Goal: Information Seeking & Learning: Check status

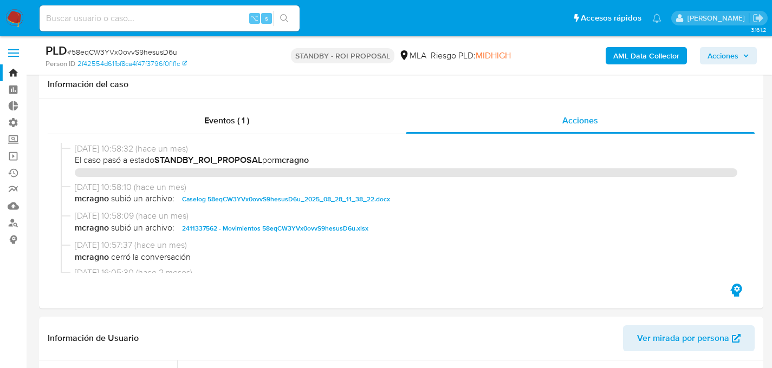
select select "10"
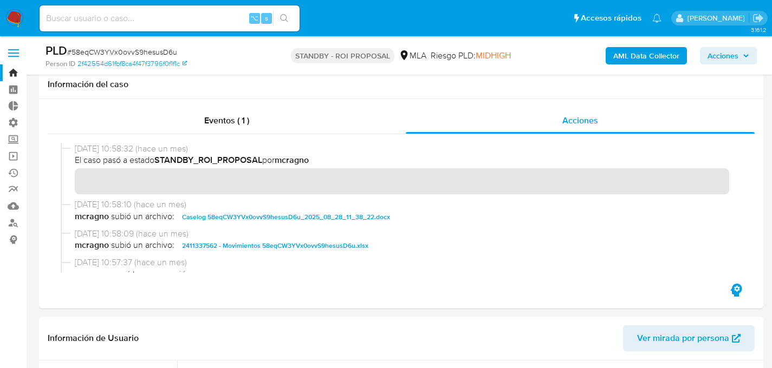
scroll to position [202, 0]
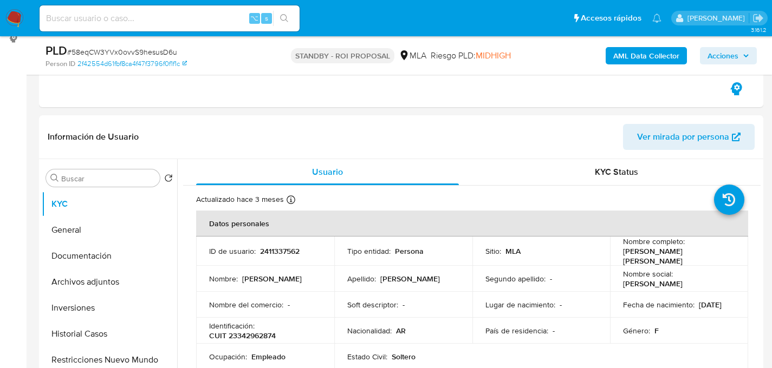
click at [119, 15] on input at bounding box center [170, 18] width 260 height 14
paste input "1062868683"
type input "1062868683"
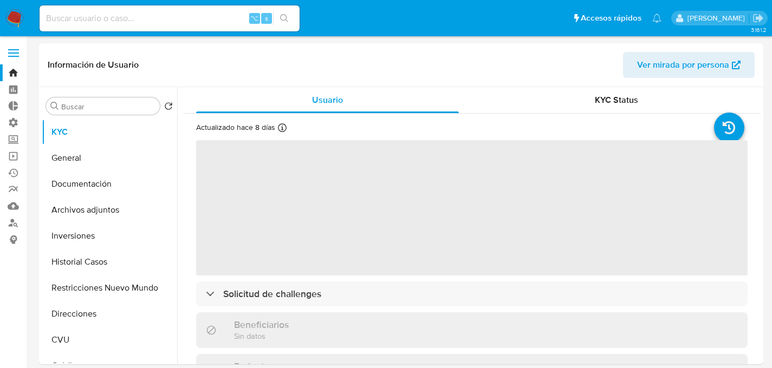
select select "10"
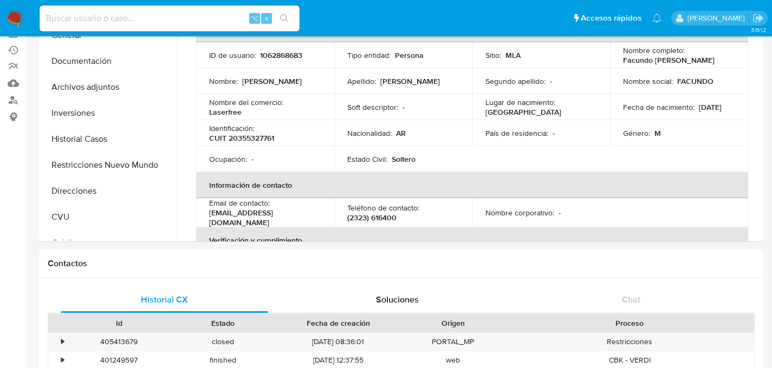
scroll to position [210, 0]
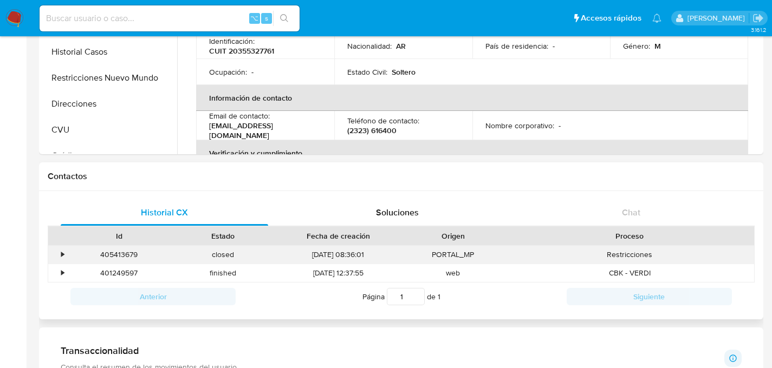
click at [121, 254] on div "405413679" at bounding box center [119, 255] width 104 height 18
copy div "405413679"
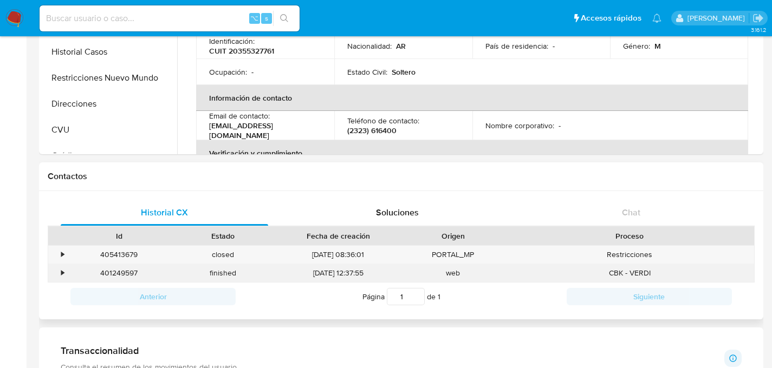
click at [97, 267] on div "401249597" at bounding box center [119, 273] width 104 height 18
click at [100, 275] on div "401249597" at bounding box center [119, 273] width 104 height 18
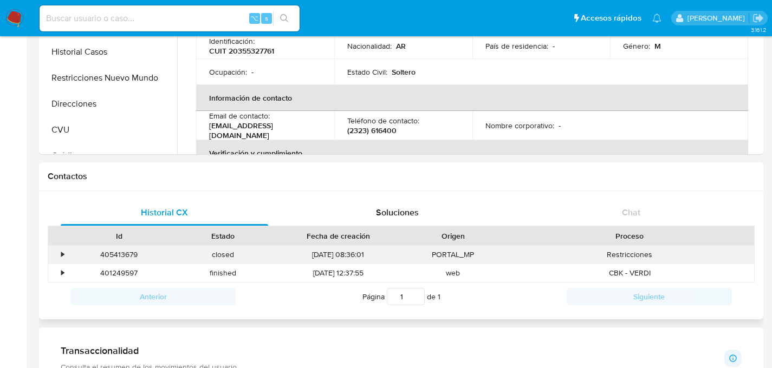
click at [117, 255] on div "405413679" at bounding box center [119, 255] width 104 height 18
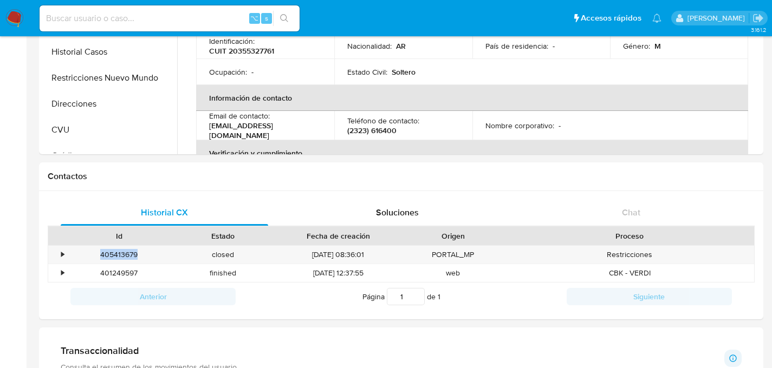
copy div "405413679"
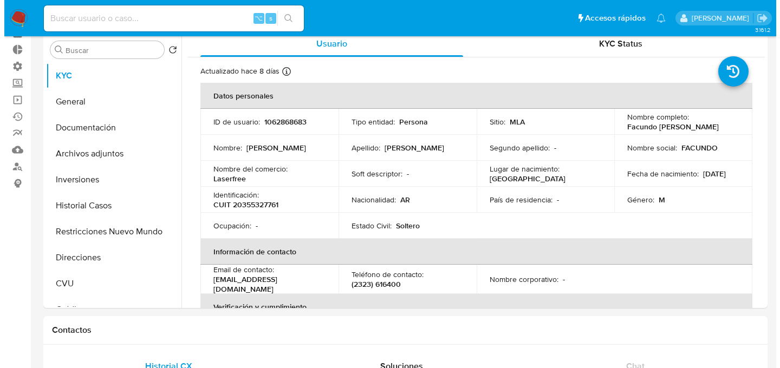
scroll to position [0, 0]
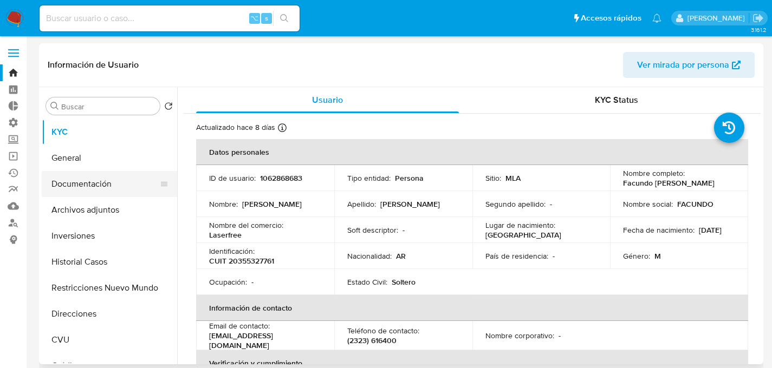
click at [74, 191] on button "Documentación" at bounding box center [105, 184] width 127 height 26
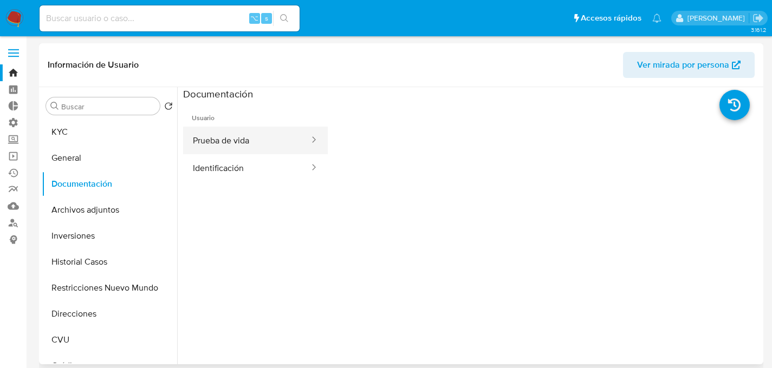
click at [223, 152] on button "Prueba de vida" at bounding box center [246, 141] width 127 height 28
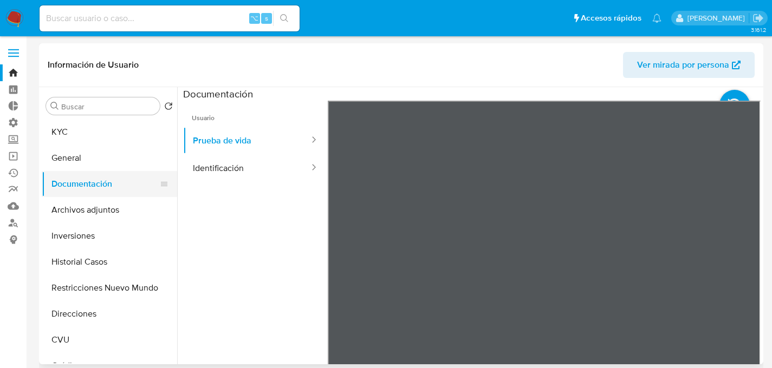
click at [121, 192] on button "Documentación" at bounding box center [105, 184] width 127 height 26
click at [102, 213] on button "Archivos adjuntos" at bounding box center [105, 210] width 127 height 26
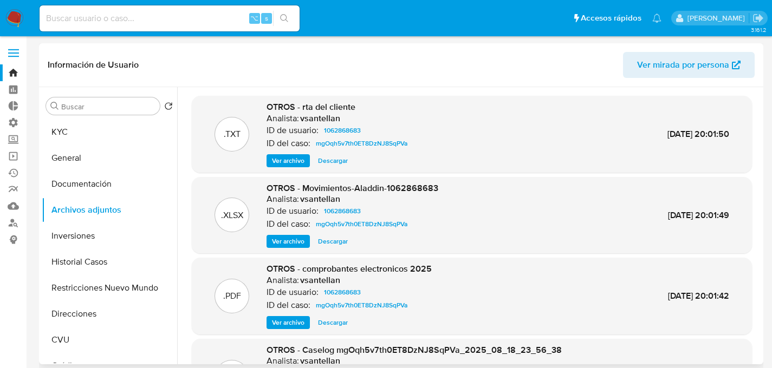
click at [290, 151] on div "OTROS - rta del cliente Analista: vsantellan ID de usuario: 1062868683 ID del c…" at bounding box center [339, 134] width 145 height 66
click at [291, 156] on span "Ver archivo" at bounding box center [288, 161] width 33 height 11
click at [291, 156] on div "Ver archivo Ver archivo Descargar" at bounding box center [339, 160] width 145 height 13
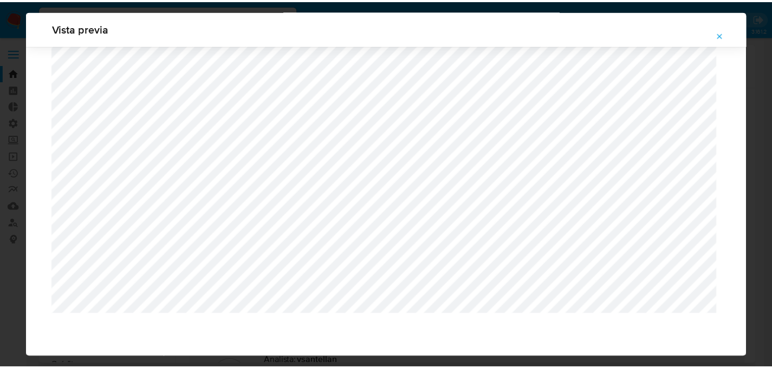
scroll to position [35, 0]
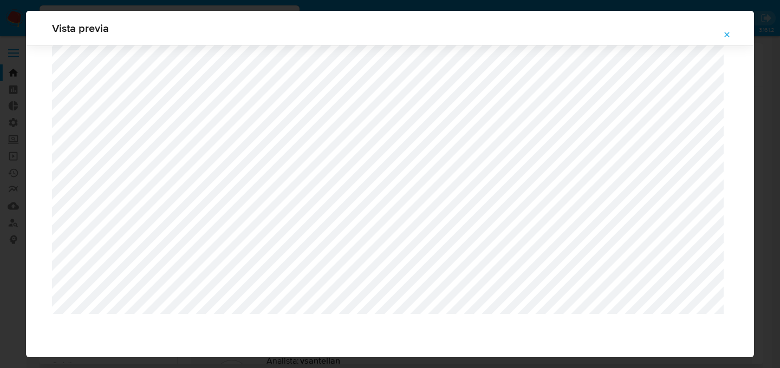
click at [730, 33] on button "Attachment preview" at bounding box center [727, 34] width 24 height 17
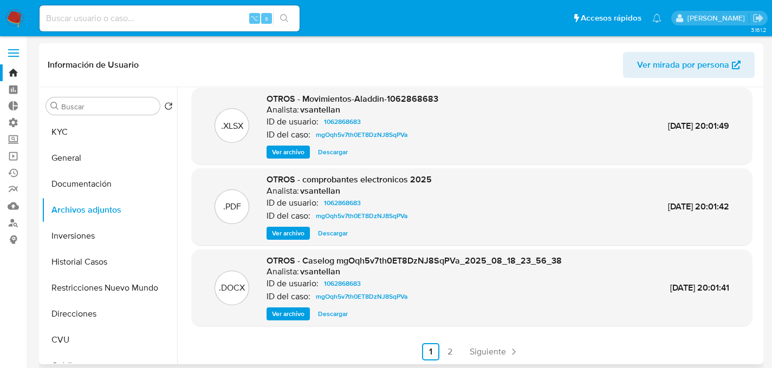
scroll to position [91, 0]
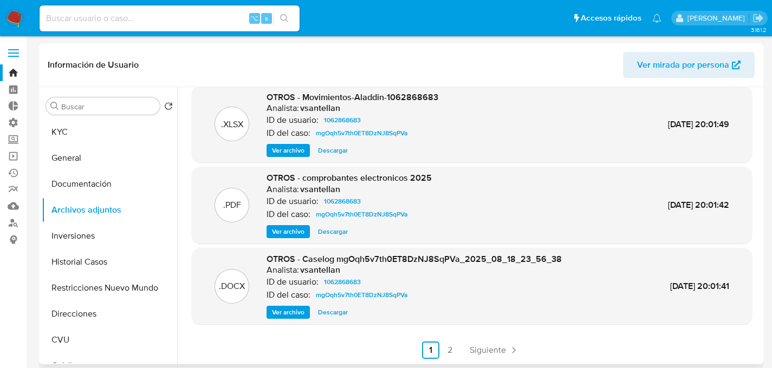
click at [283, 235] on span "Ver archivo" at bounding box center [288, 232] width 33 height 11
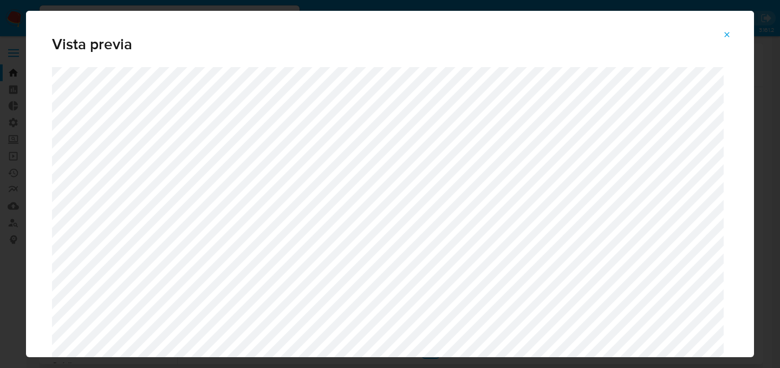
click at [719, 38] on button "Attachment preview" at bounding box center [727, 34] width 24 height 17
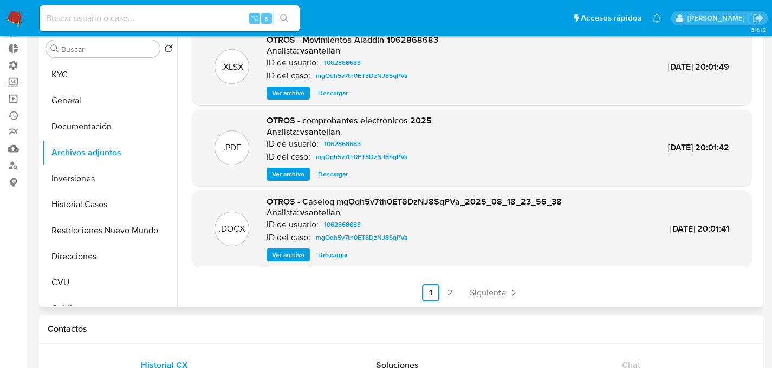
scroll to position [58, 0]
click at [83, 74] on button "KYC" at bounding box center [105, 74] width 127 height 26
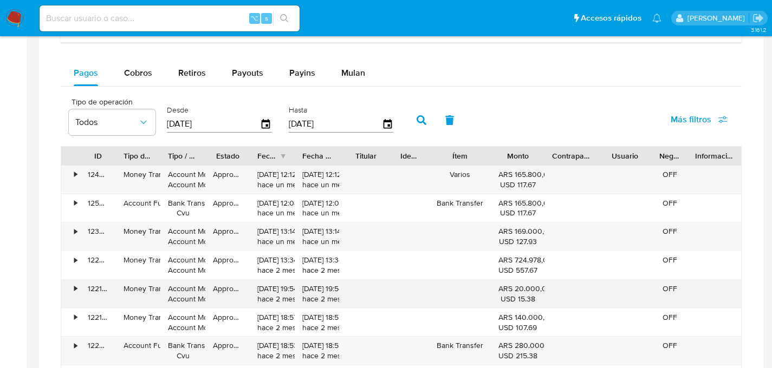
scroll to position [0, 0]
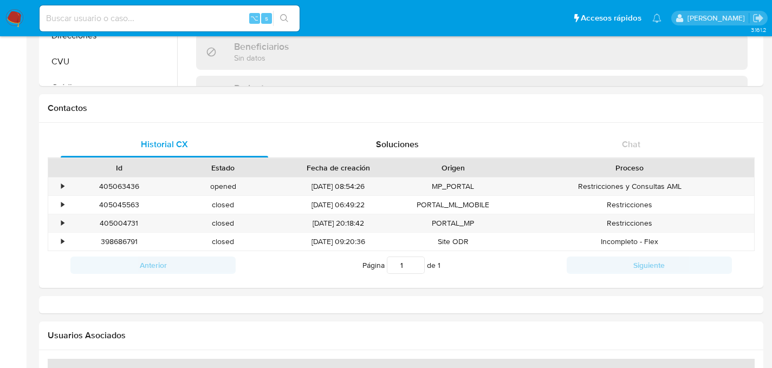
scroll to position [303, 0]
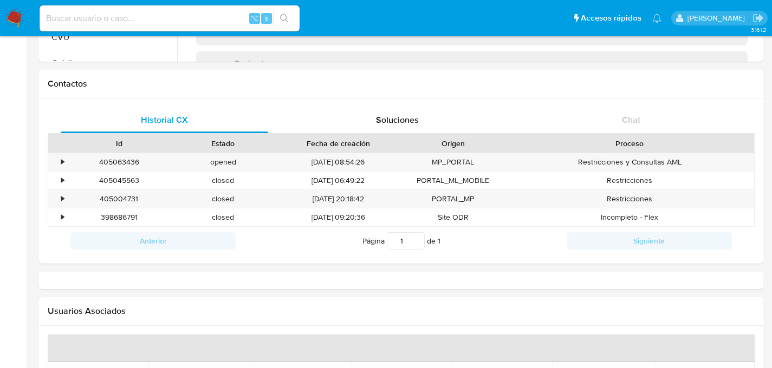
select select "10"
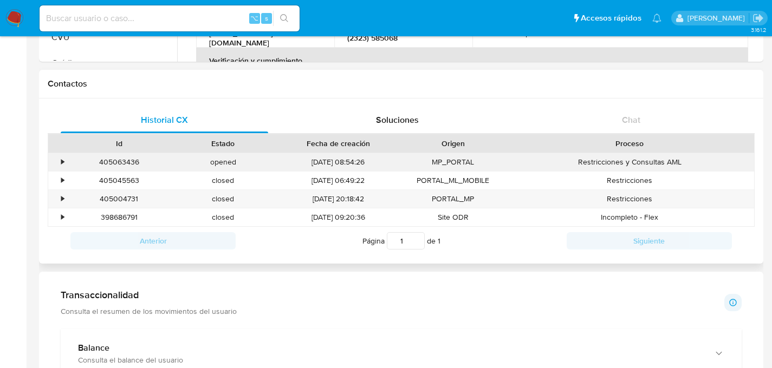
click at [103, 165] on div "405063436" at bounding box center [119, 162] width 104 height 18
copy div "405063436"
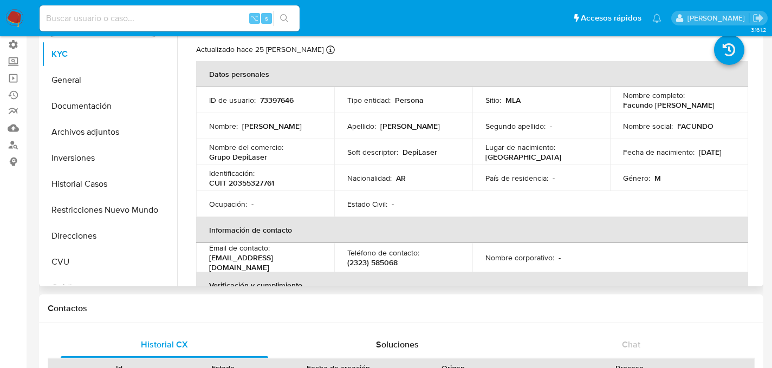
scroll to position [0, 0]
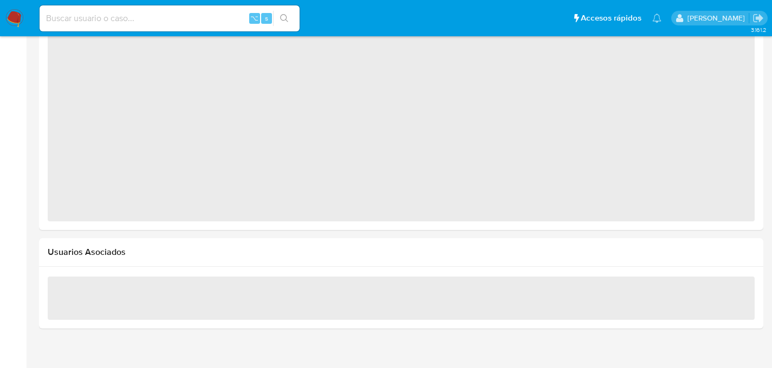
scroll to position [832, 0]
select select "10"
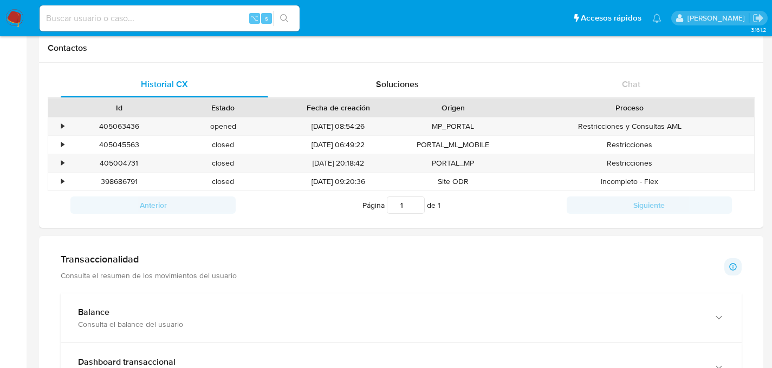
scroll to position [336, 0]
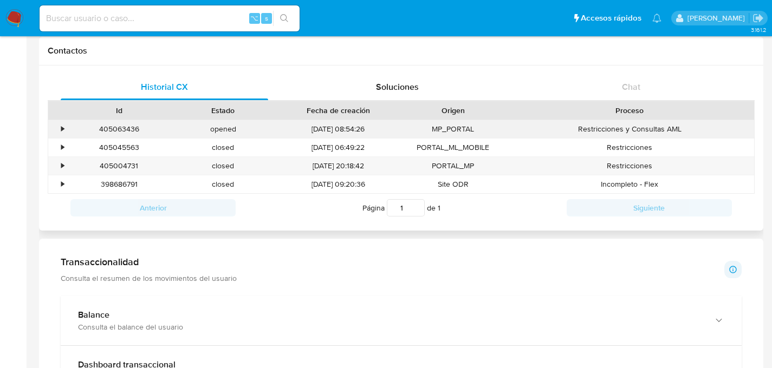
click at [112, 133] on div "405063436" at bounding box center [119, 129] width 104 height 18
click at [122, 127] on div "405063436" at bounding box center [119, 129] width 104 height 18
copy div "405063436"
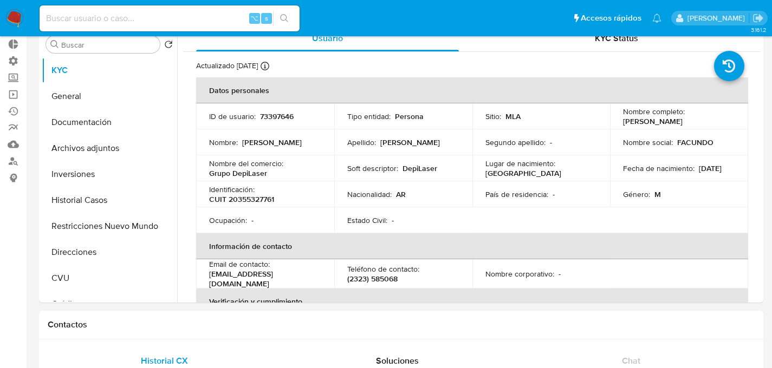
scroll to position [0, 0]
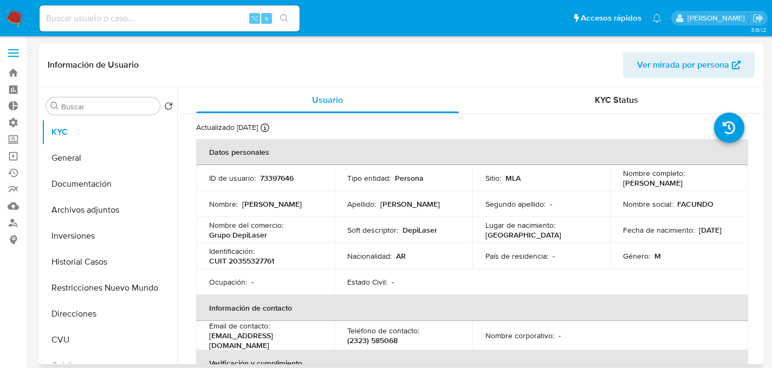
click at [276, 180] on p "73397646" at bounding box center [277, 178] width 34 height 10
copy p "73397646"
click at [285, 184] on td "ID de usuario : 73397646" at bounding box center [265, 178] width 138 height 26
click at [269, 240] on div "Nombre del comercio : Grupo DepiLaser" at bounding box center [265, 231] width 112 height 20
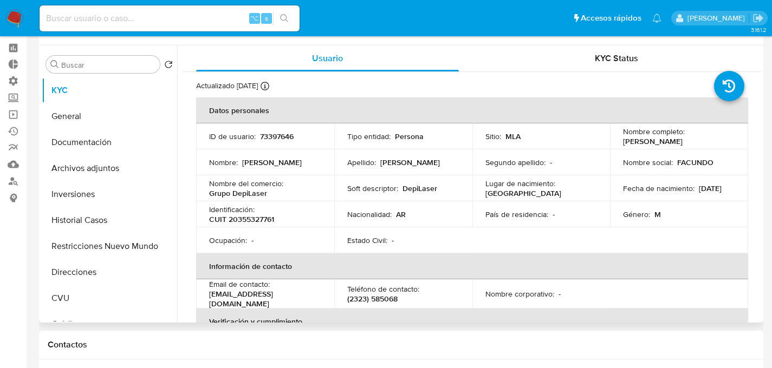
scroll to position [188, 0]
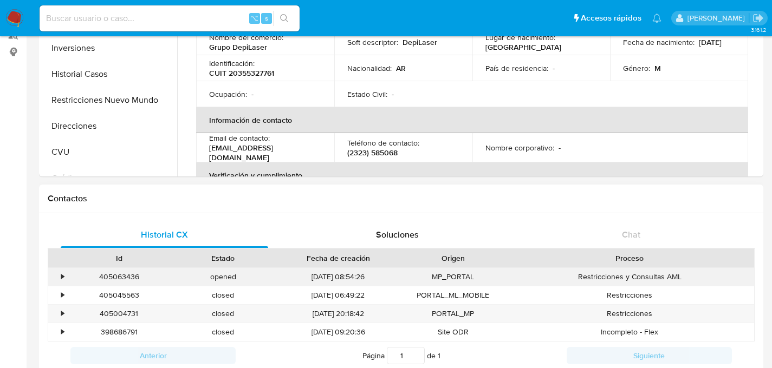
click at [112, 281] on div "405063436" at bounding box center [119, 277] width 104 height 18
copy div "405063436"
click at [82, 217] on div "Historial CX Soluciones Chat Id Estado Fecha de creación Origen Proceso • 40506…" at bounding box center [401, 296] width 724 height 165
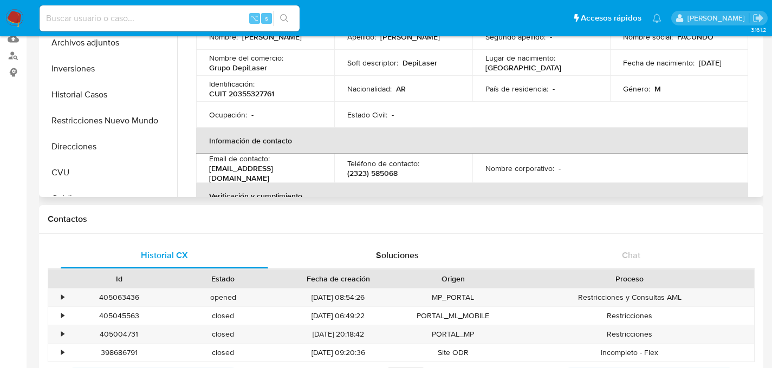
scroll to position [78, 0]
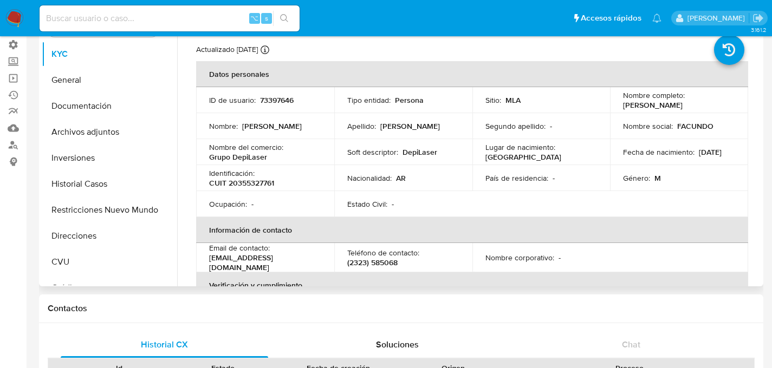
click at [260, 183] on p "CUIT 20355327761" at bounding box center [241, 183] width 65 height 10
copy p "20355327761"
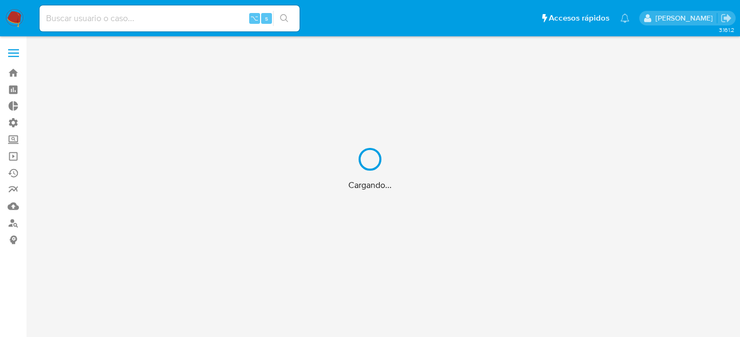
click at [199, 30] on div "Cargando..." at bounding box center [370, 168] width 740 height 337
click at [197, 24] on div "Cargando..." at bounding box center [370, 168] width 740 height 337
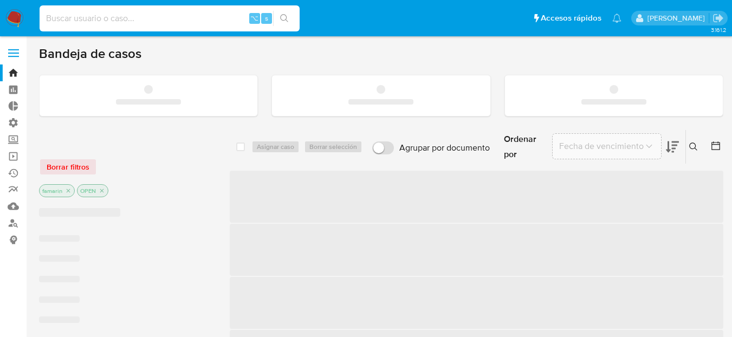
click at [197, 24] on input at bounding box center [170, 18] width 260 height 14
paste input "VQPxTPxFcUrdu5kbNmsbol1T"
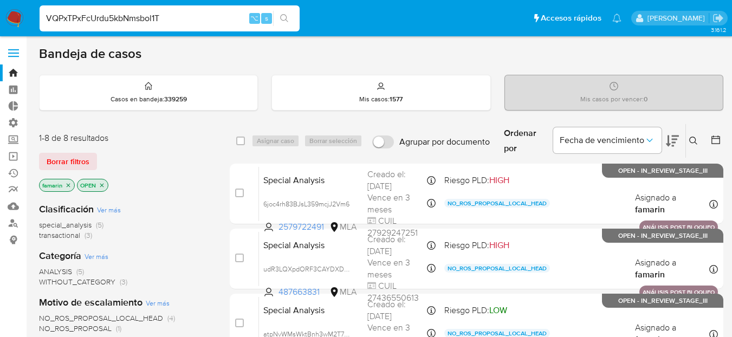
type input "VQPxTPxFcUrdu5kbNmsbol1T"
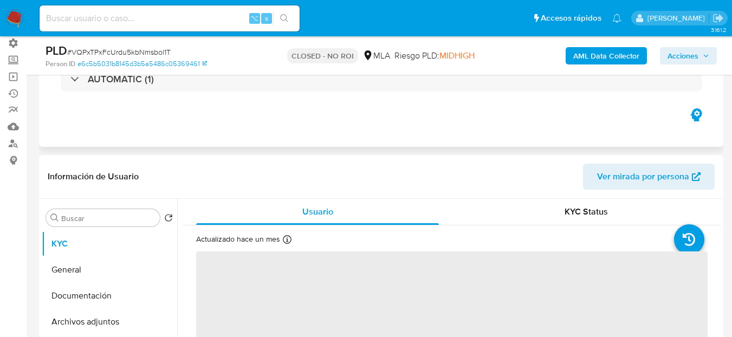
select select "10"
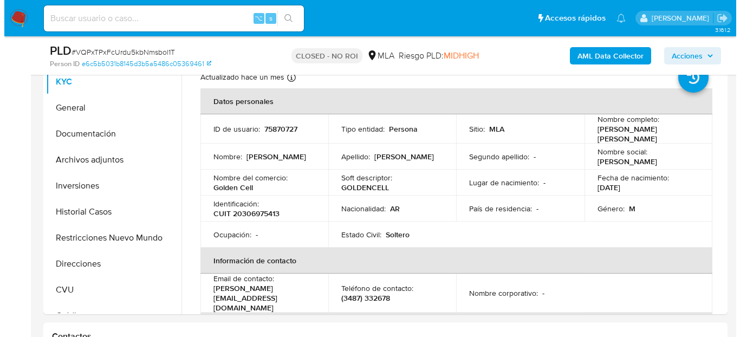
scroll to position [190, 0]
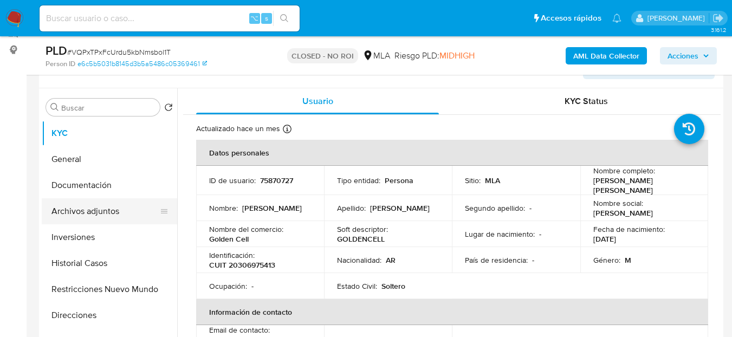
click at [80, 216] on button "Archivos adjuntos" at bounding box center [105, 211] width 127 height 26
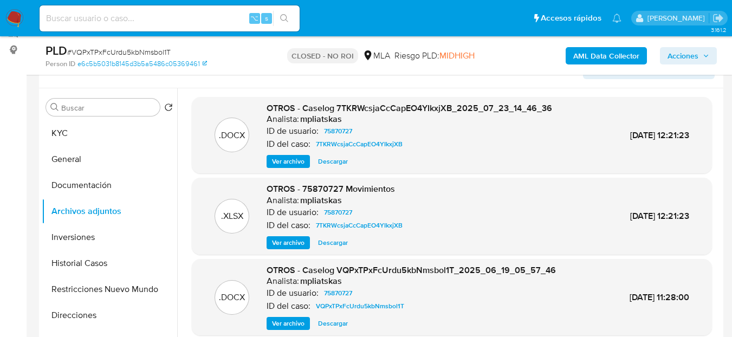
click at [275, 156] on span "Ver archivo" at bounding box center [288, 161] width 33 height 11
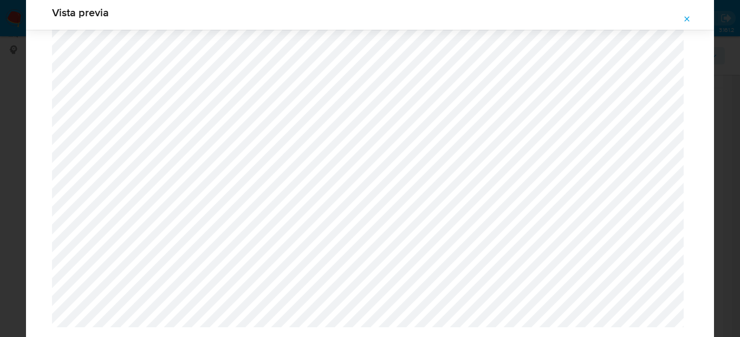
scroll to position [1444, 0]
click at [694, 22] on button "Attachment preview" at bounding box center [687, 18] width 24 height 17
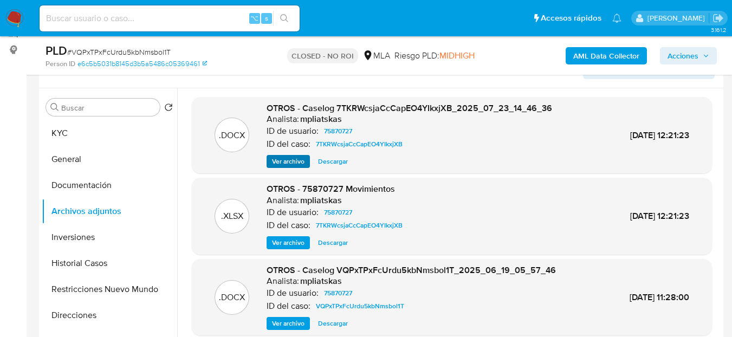
scroll to position [91, 0]
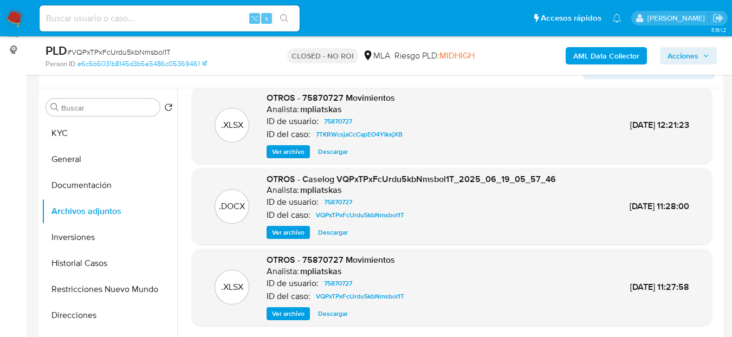
click at [279, 229] on span "Ver archivo" at bounding box center [288, 232] width 33 height 11
click at [76, 134] on button "KYC" at bounding box center [105, 133] width 127 height 26
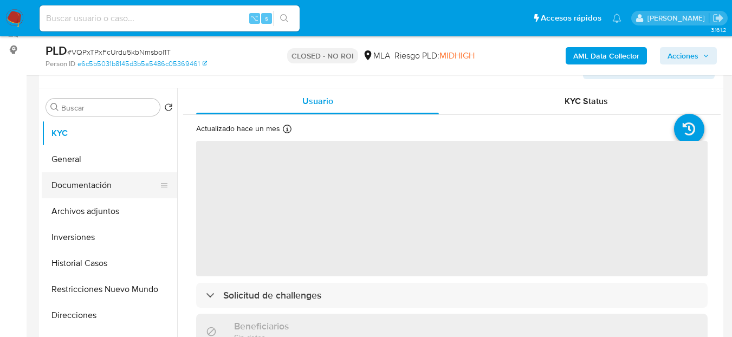
click at [76, 191] on button "Documentación" at bounding box center [105, 185] width 127 height 26
click at [80, 197] on button "Documentación" at bounding box center [105, 185] width 127 height 26
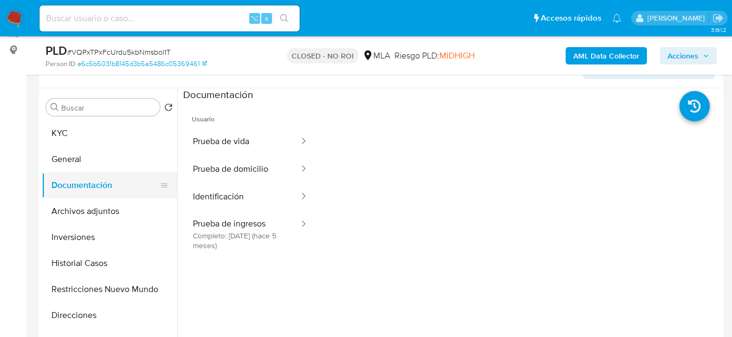
click at [80, 197] on button "Documentación" at bounding box center [105, 185] width 127 height 26
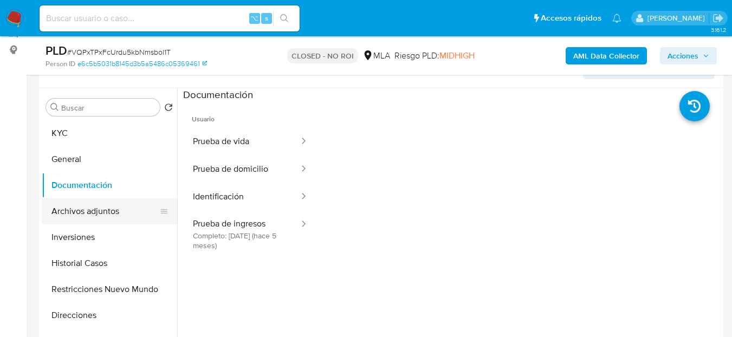
click at [80, 202] on button "Archivos adjuntos" at bounding box center [105, 211] width 127 height 26
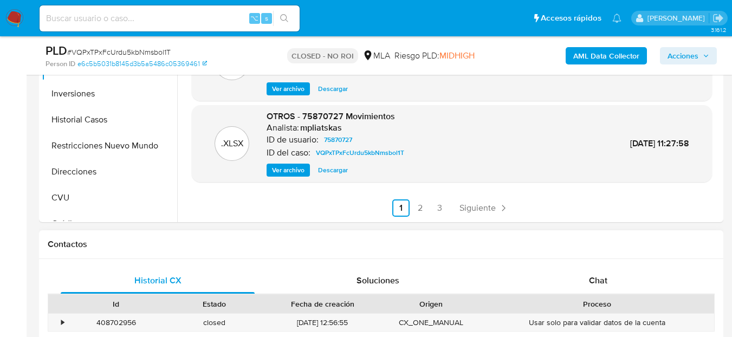
scroll to position [342, 0]
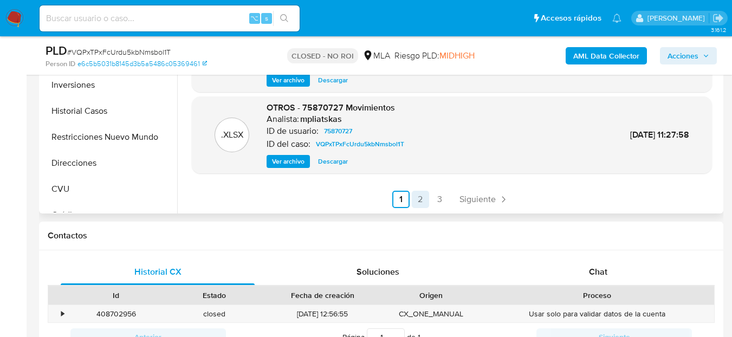
click at [417, 198] on link "2" at bounding box center [420, 199] width 17 height 17
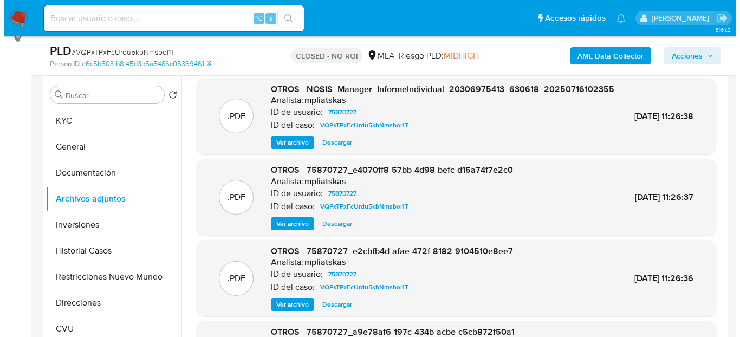
scroll to position [16, 0]
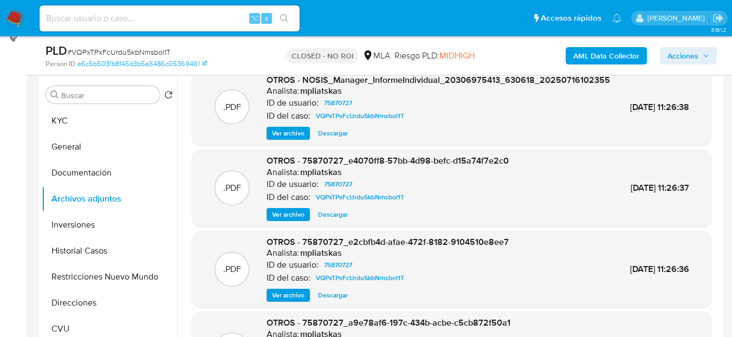
click at [275, 220] on span "Ver archivo" at bounding box center [288, 214] width 33 height 11
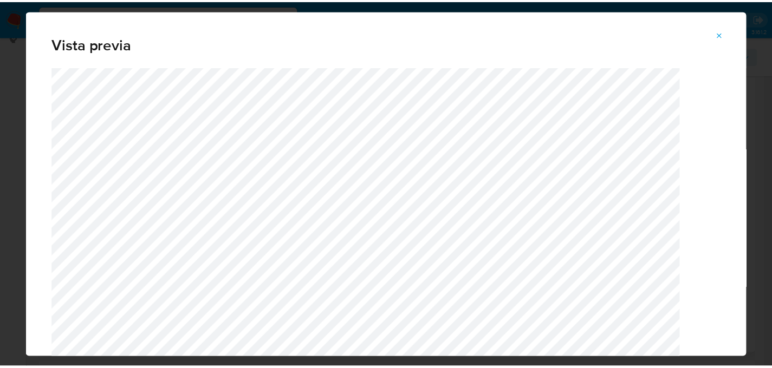
scroll to position [10, 0]
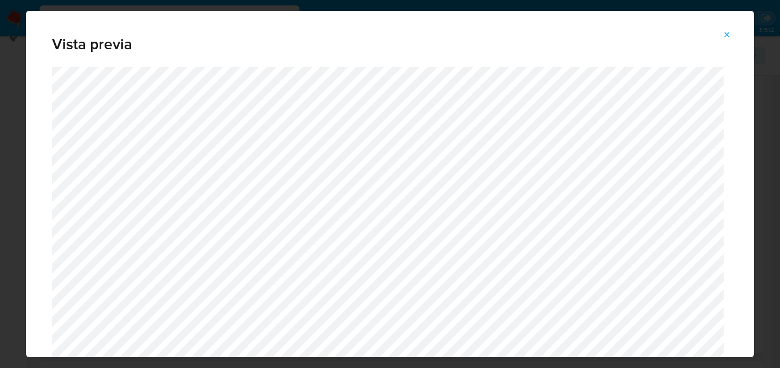
click at [727, 36] on icon "Attachment preview" at bounding box center [727, 34] width 9 height 9
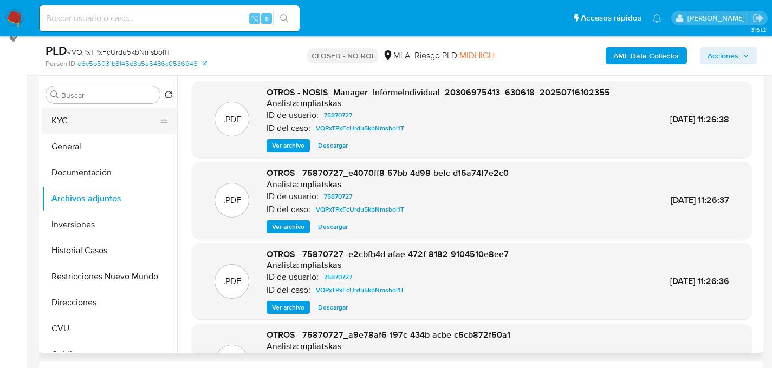
scroll to position [0, 0]
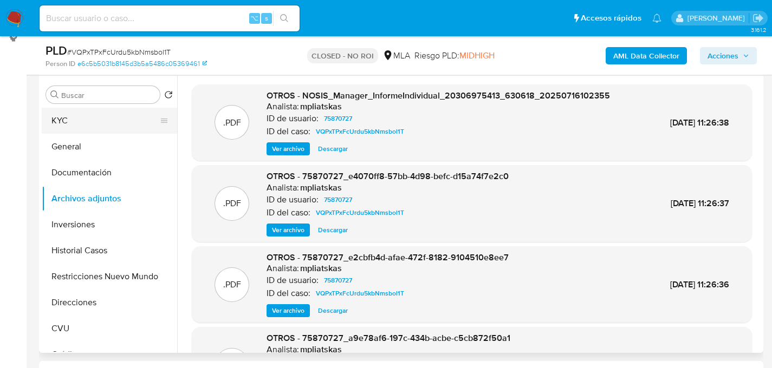
click at [86, 118] on button "KYC" at bounding box center [105, 121] width 127 height 26
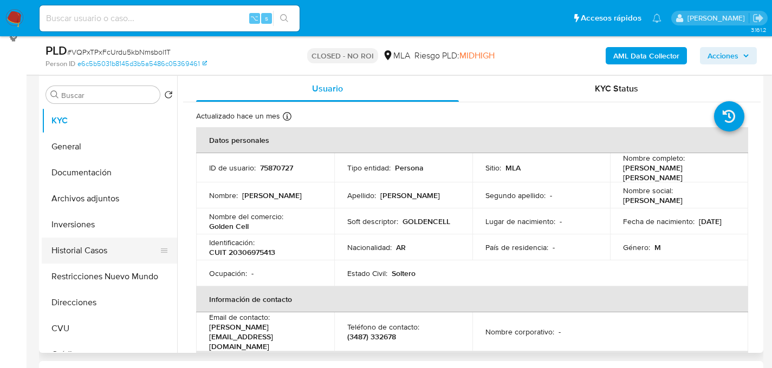
click at [82, 259] on button "Historial Casos" at bounding box center [105, 251] width 127 height 26
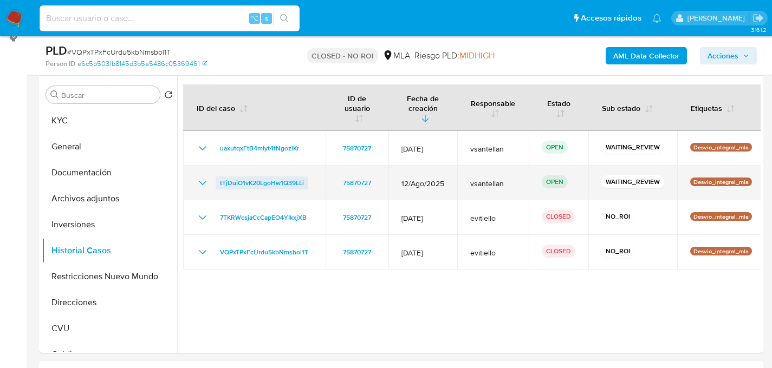
click at [265, 185] on span "tTjDuiO1vK20LgoHw1Q39LLi" at bounding box center [262, 183] width 84 height 13
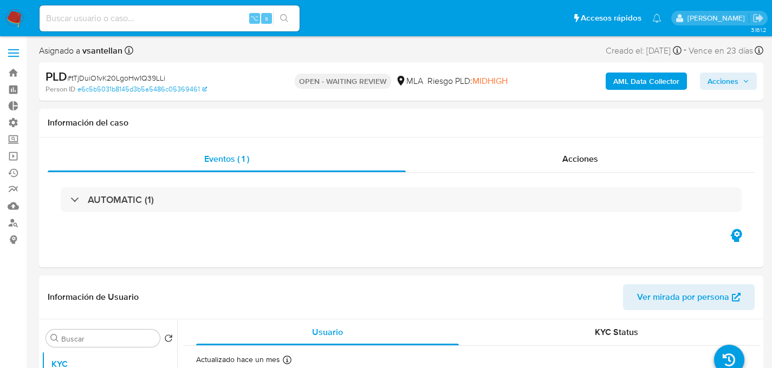
select select "10"
click at [117, 76] on span "# tTjDuiO1vK20LgoHw1Q39LLi" at bounding box center [116, 78] width 98 height 11
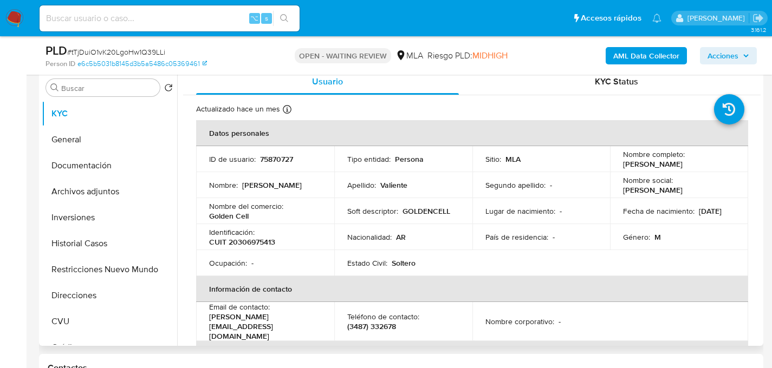
click at [283, 163] on p "75870727" at bounding box center [276, 159] width 33 height 10
copy p "75870727"
click at [330, 182] on td "Nombre : Martin Gerardo" at bounding box center [265, 185] width 138 height 26
click at [256, 200] on td "Nombre del comercio : Golden Cell" at bounding box center [265, 211] width 138 height 26
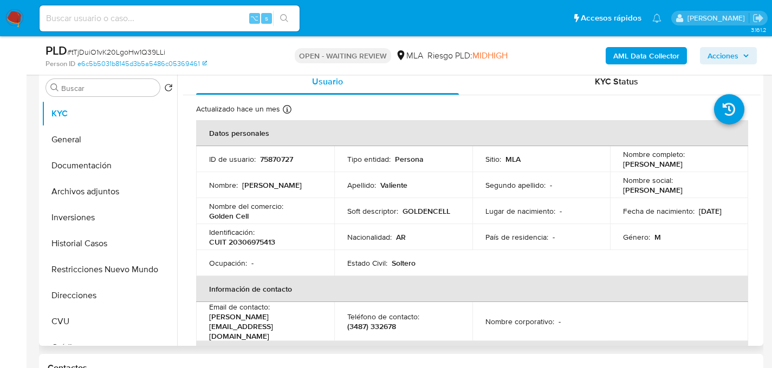
click at [259, 238] on p "CUIT 20306975413" at bounding box center [242, 242] width 66 height 10
click at [257, 243] on p "CUIT 20306975413" at bounding box center [242, 242] width 66 height 10
copy p "20306975413"
click at [95, 249] on button "Historial Casos" at bounding box center [105, 244] width 127 height 26
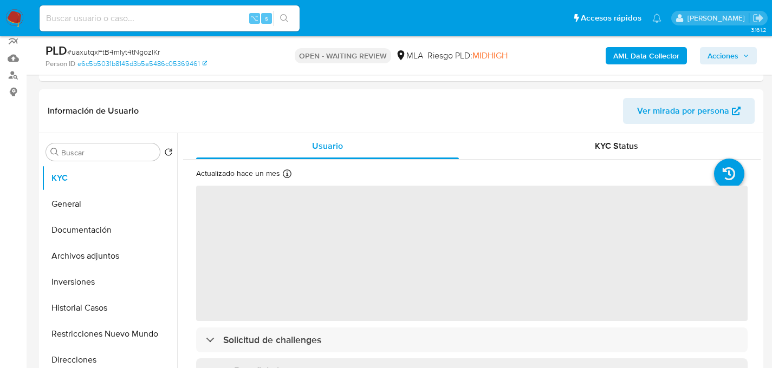
scroll to position [364, 0]
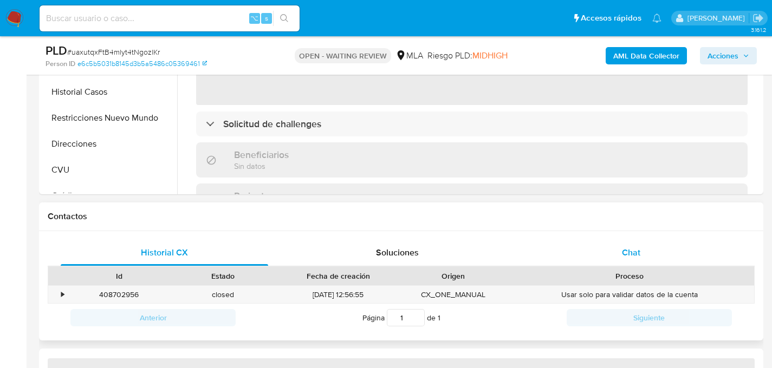
click at [604, 286] on div "Usar solo para validar datos de la cuenta" at bounding box center [629, 295] width 249 height 18
click at [613, 257] on div "Chat" at bounding box center [631, 253] width 208 height 26
select select "10"
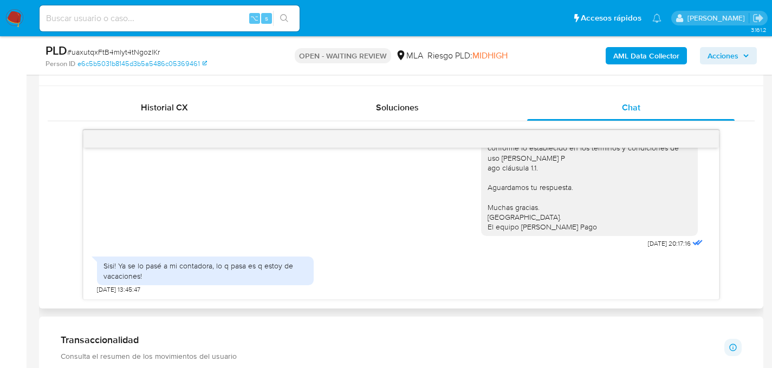
scroll to position [0, 0]
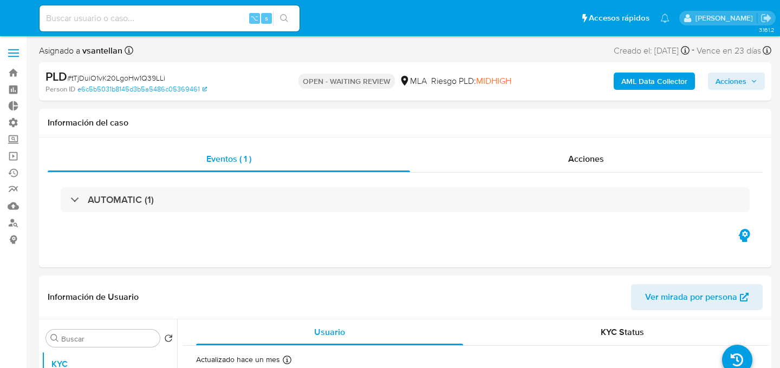
select select "10"
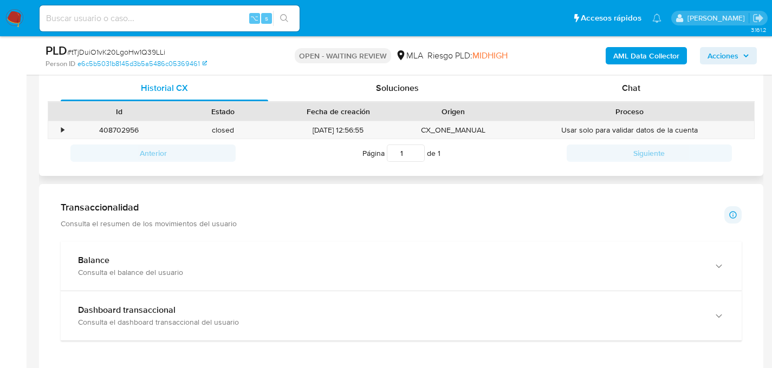
scroll to position [471, 0]
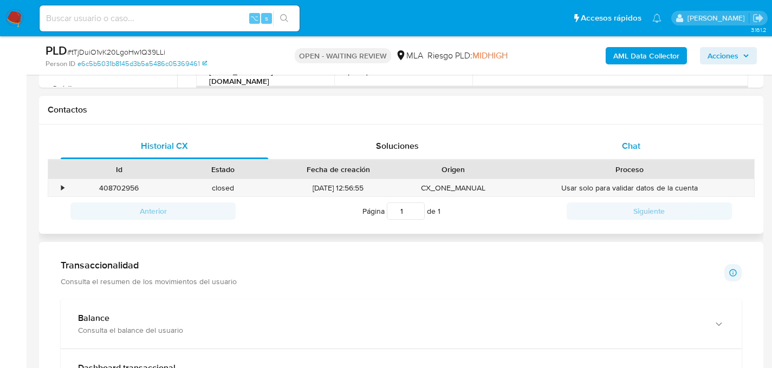
click at [665, 149] on div "Chat" at bounding box center [631, 146] width 208 height 26
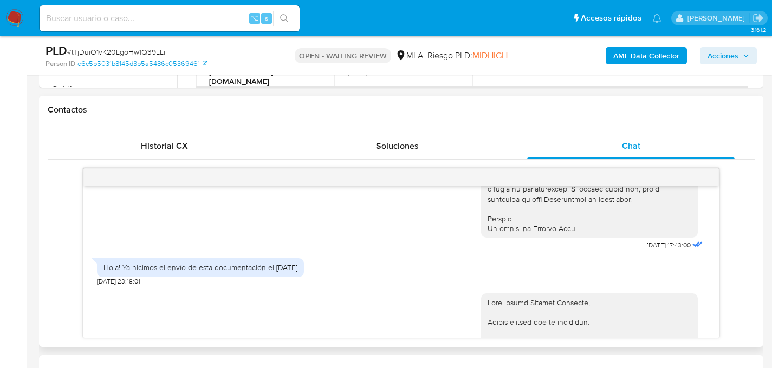
scroll to position [941, 0]
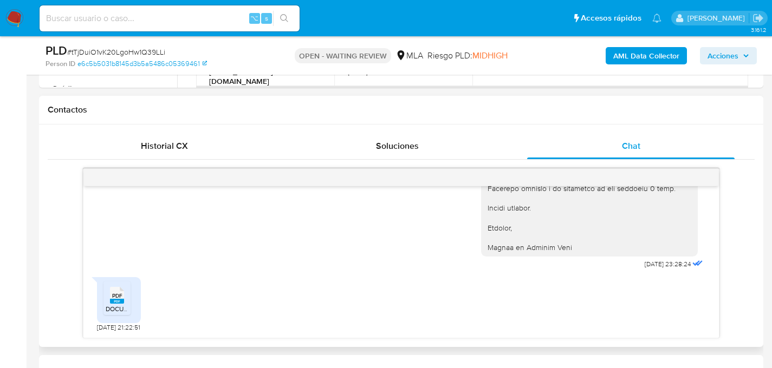
click at [115, 302] on rect at bounding box center [117, 301] width 14 height 5
